Goal: Information Seeking & Learning: Learn about a topic

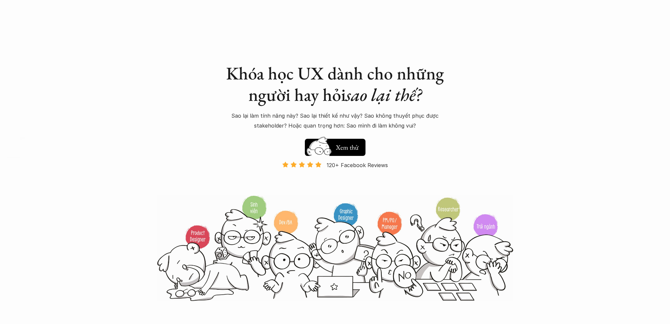
scroll to position [615, 0]
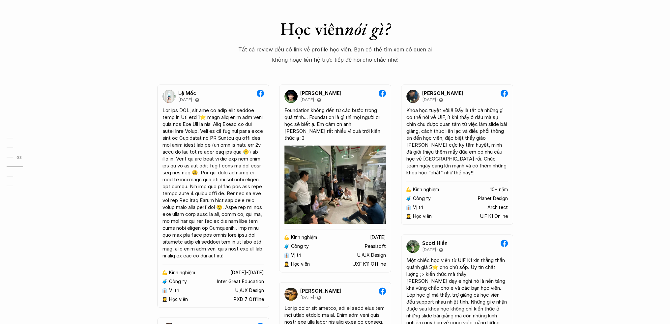
scroll to position [1054, 0]
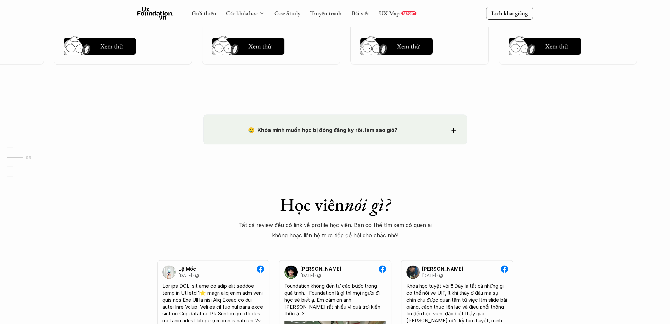
click at [451, 128] on icon at bounding box center [453, 130] width 5 height 5
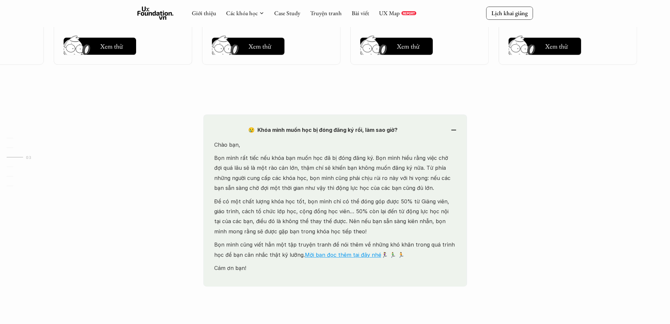
click at [459, 129] on div "😢 Khóa mình muốn học bị đóng đăng ký rồi, làm sao giờ? Chào bạn, Bọn mình rất t…" at bounding box center [335, 200] width 264 height 172
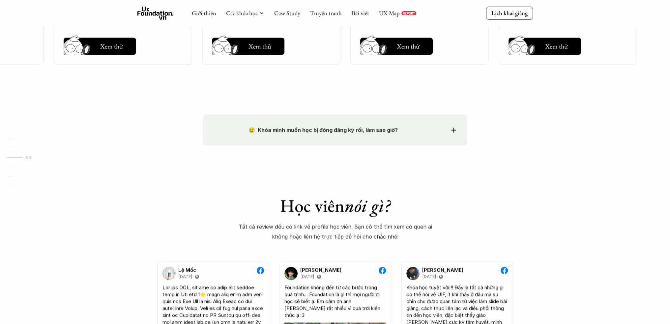
click at [454, 129] on icon at bounding box center [453, 130] width 5 height 5
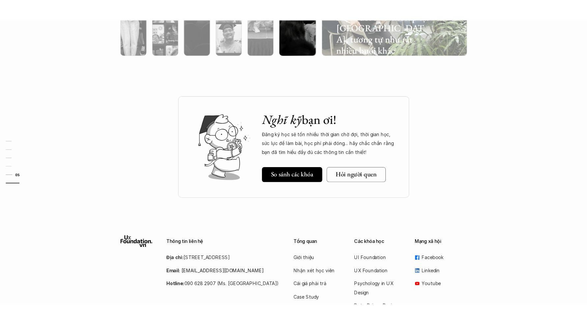
scroll to position [2109, 0]
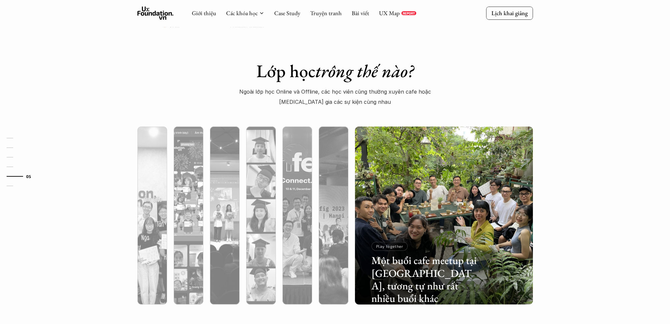
click at [579, 191] on div "Lớp học trông thế nào? Ngoài lớp học Online và Offline, các học viên cũng thườn…" at bounding box center [335, 189] width 670 height 324
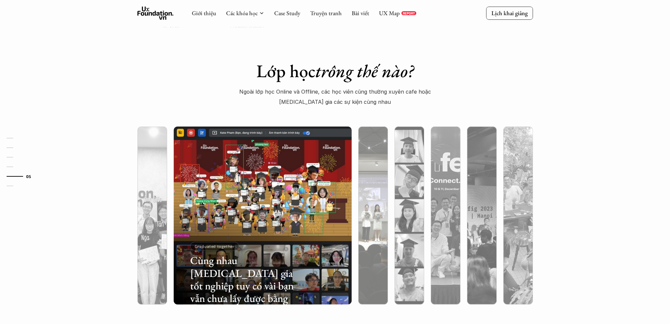
click at [368, 177] on img at bounding box center [372, 216] width 181 height 178
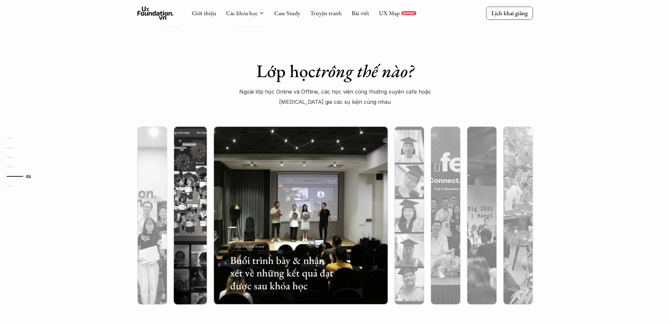
click at [481, 82] on div "Lớp học trông thế nào? Ngoài lớp học Online và Offline, các học viên cũng thườn…" at bounding box center [335, 189] width 670 height 324
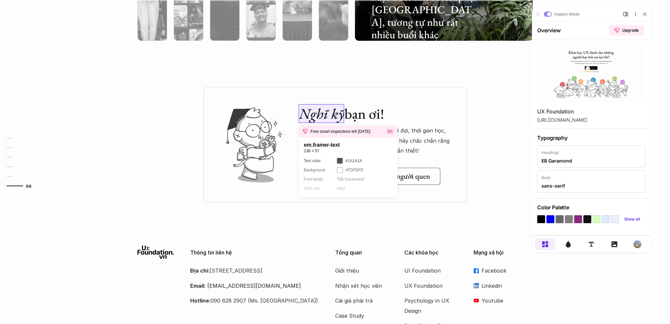
scroll to position [0, 0]
